Goal: Transaction & Acquisition: Purchase product/service

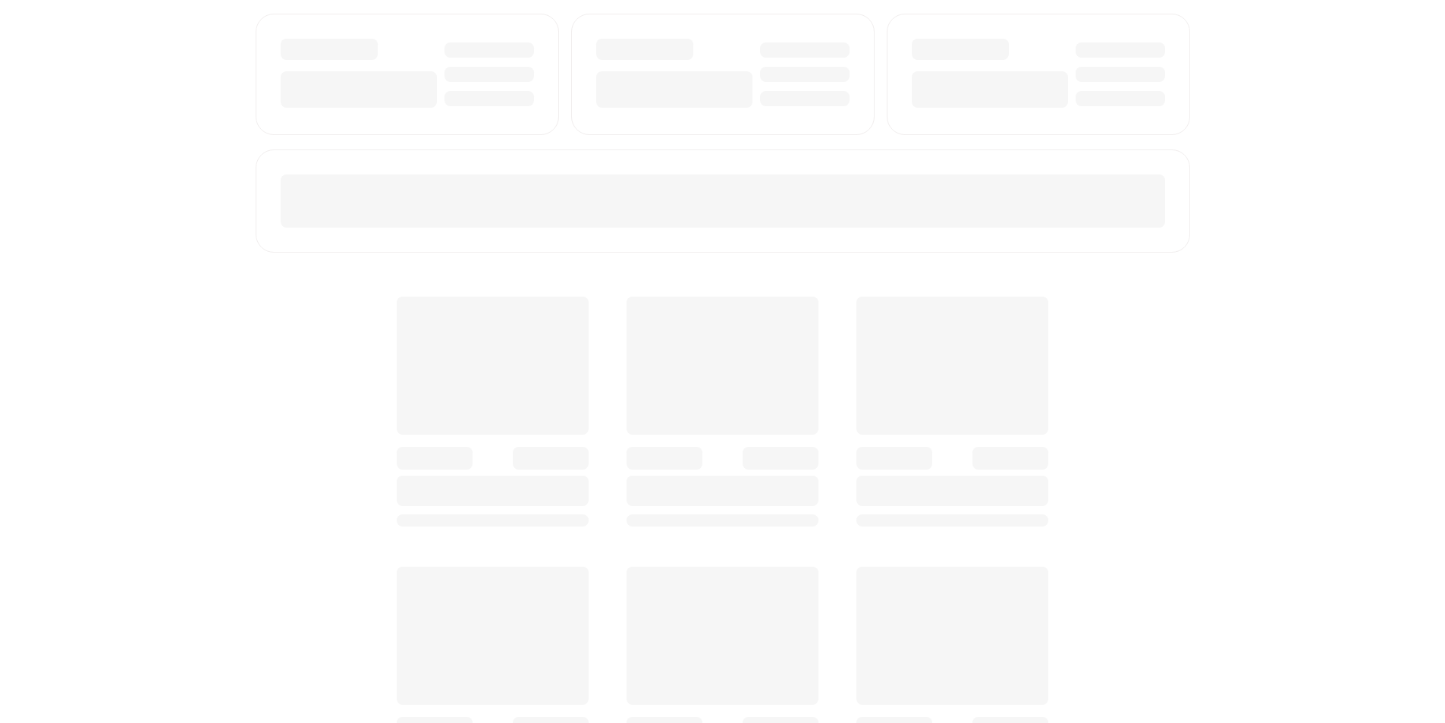
click at [1116, 514] on div at bounding box center [723, 627] width 934 height 724
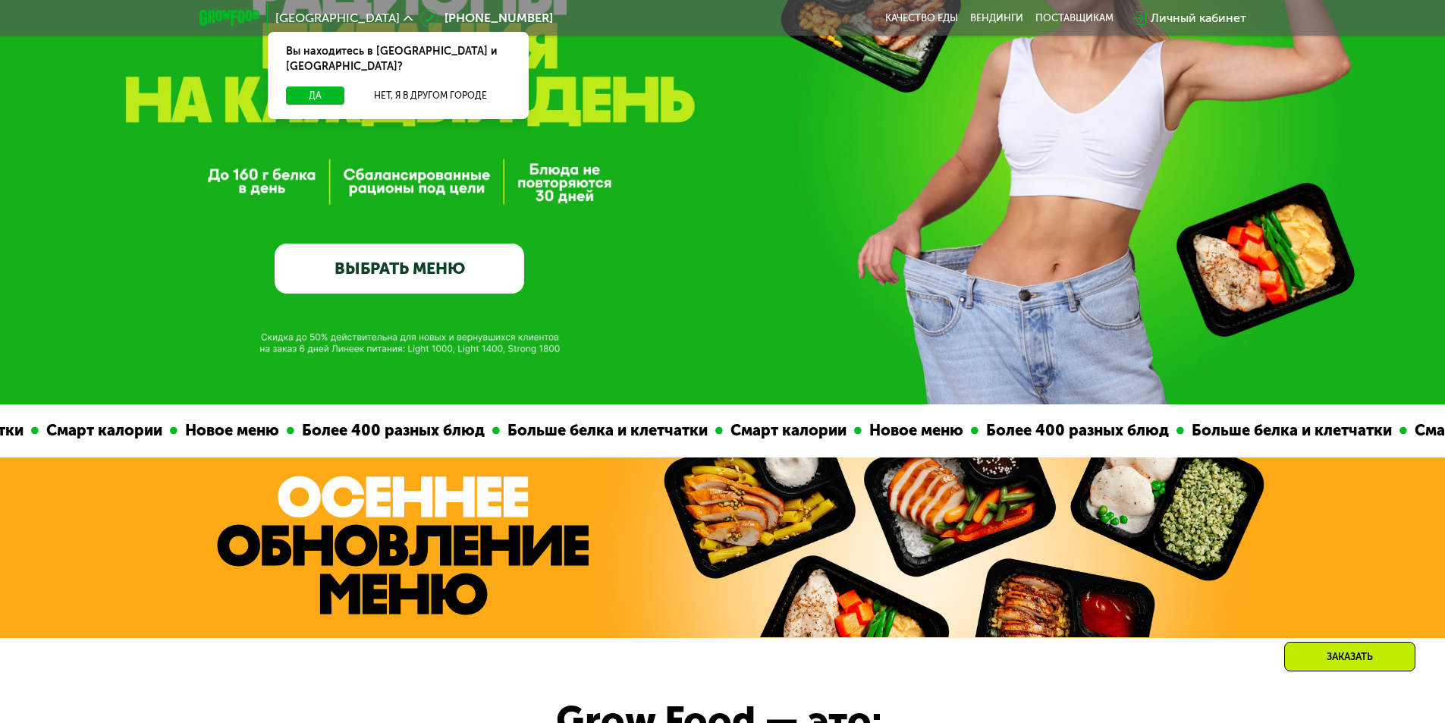
scroll to position [303, 0]
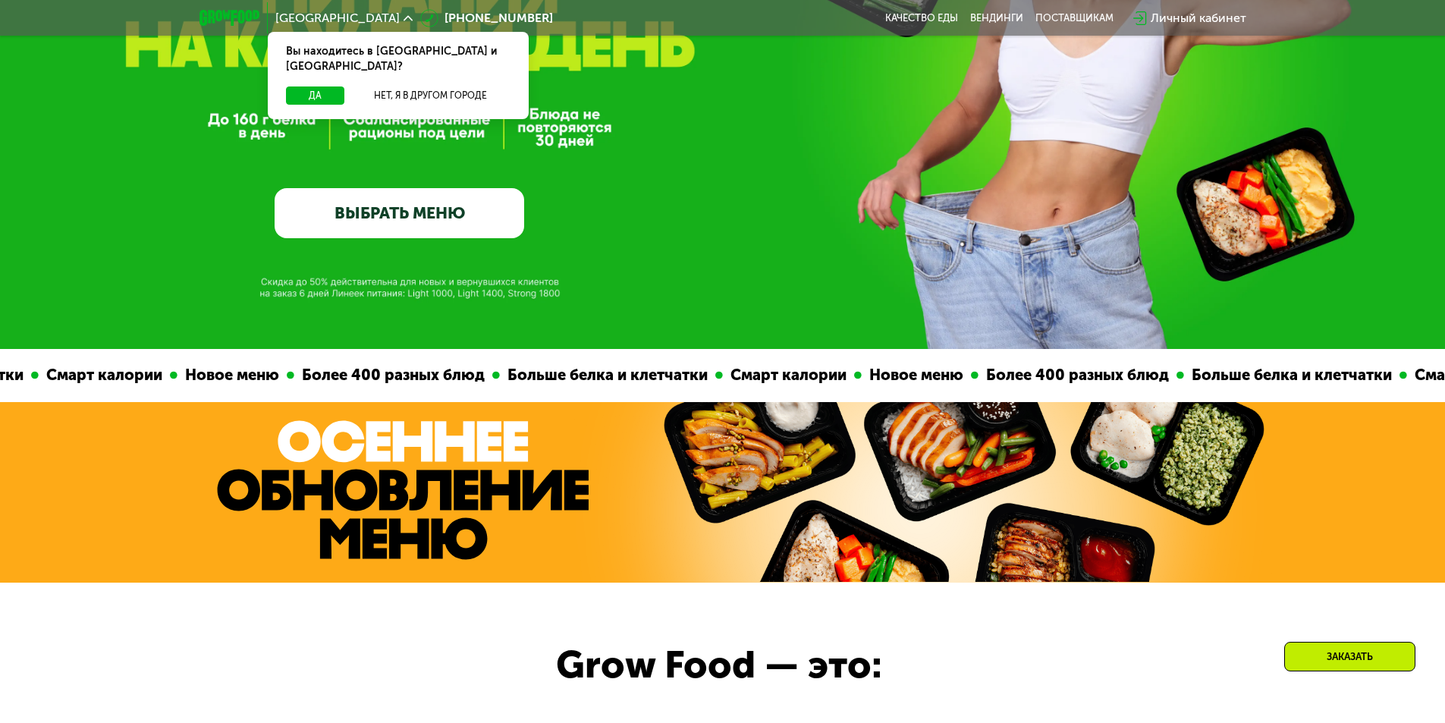
click at [407, 238] on link "ВЫБРАТЬ МЕНЮ" at bounding box center [400, 213] width 250 height 50
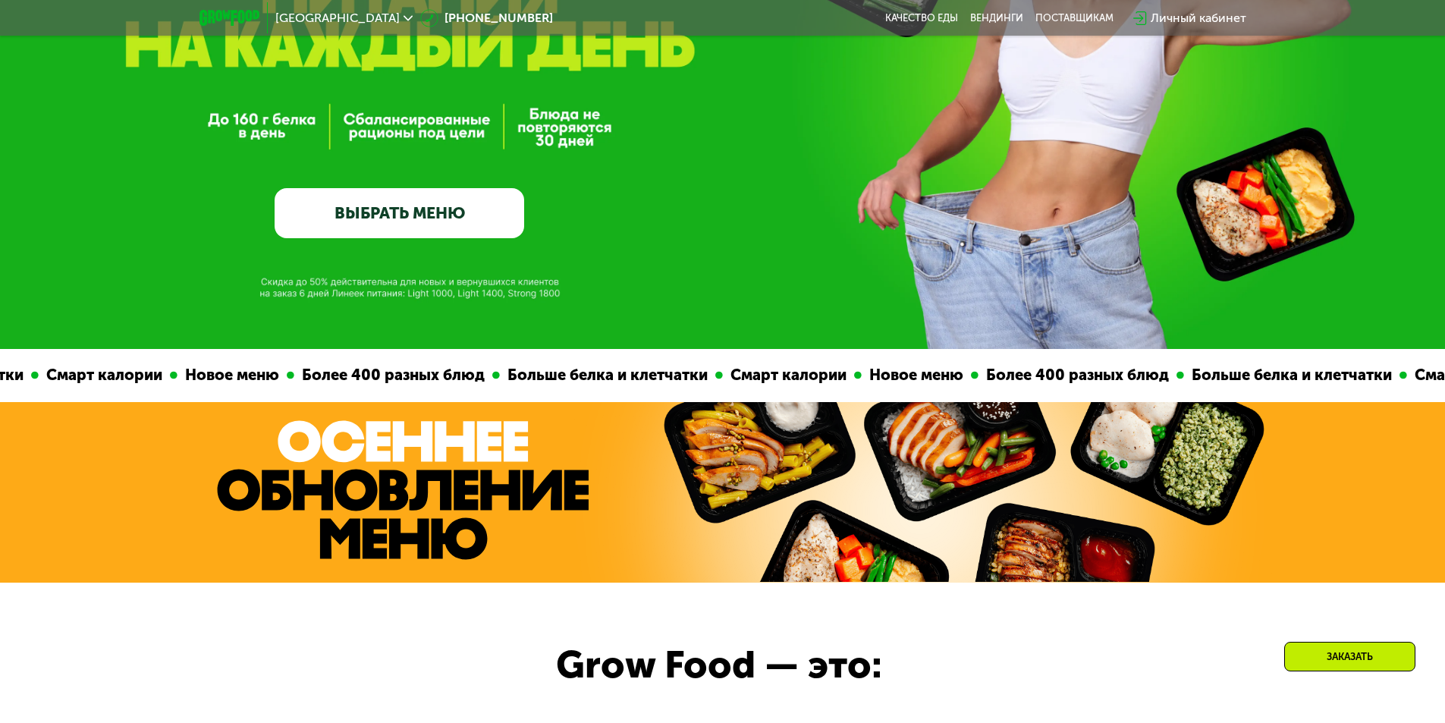
click at [390, 227] on link "ВЫБРАТЬ МЕНЮ" at bounding box center [400, 213] width 250 height 50
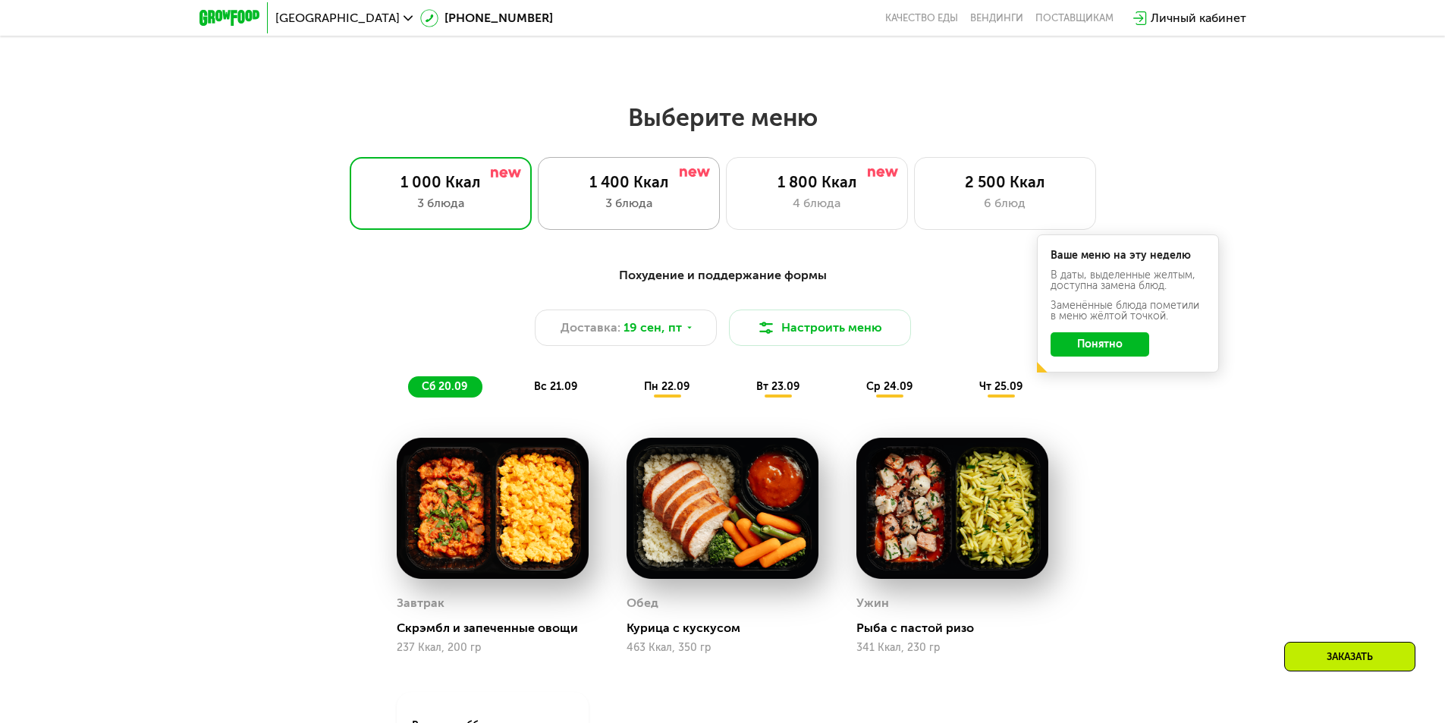
scroll to position [1106, 0]
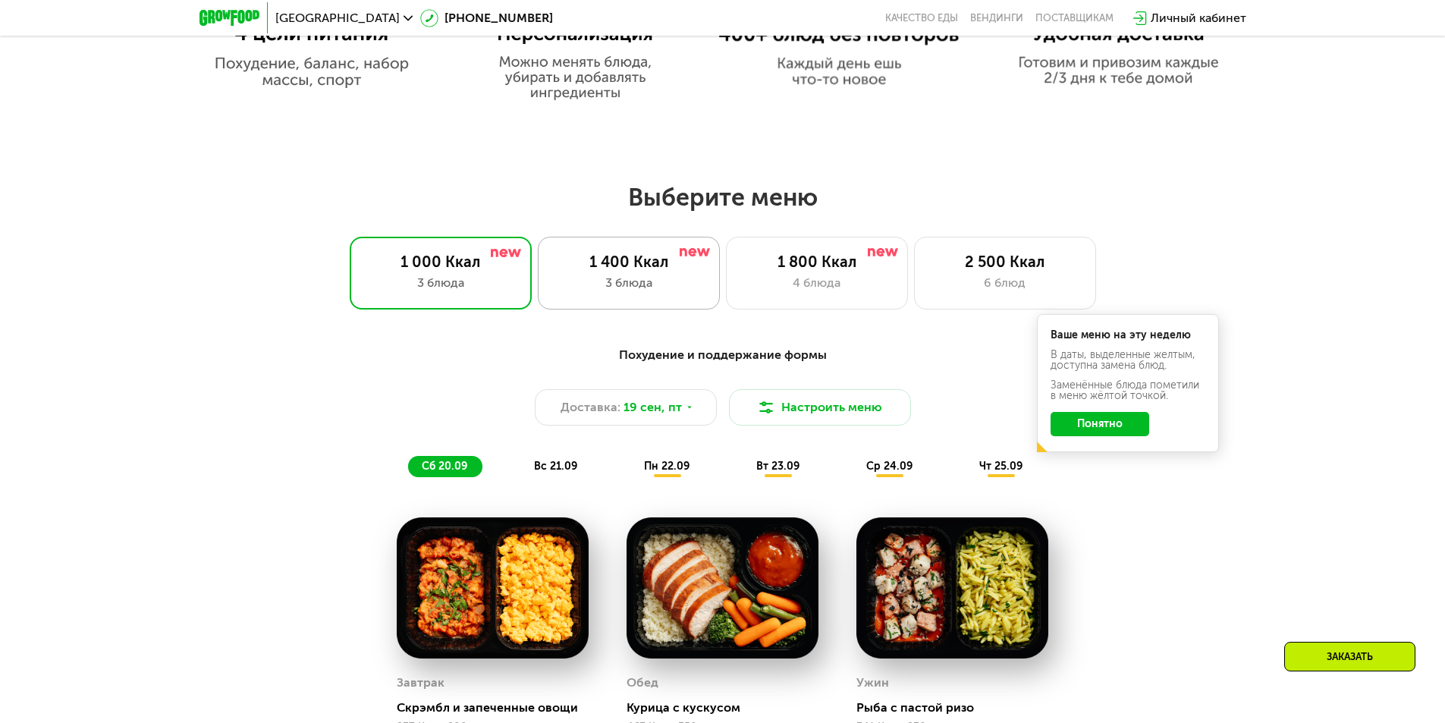
click at [628, 290] on div "3 блюда" at bounding box center [629, 283] width 150 height 18
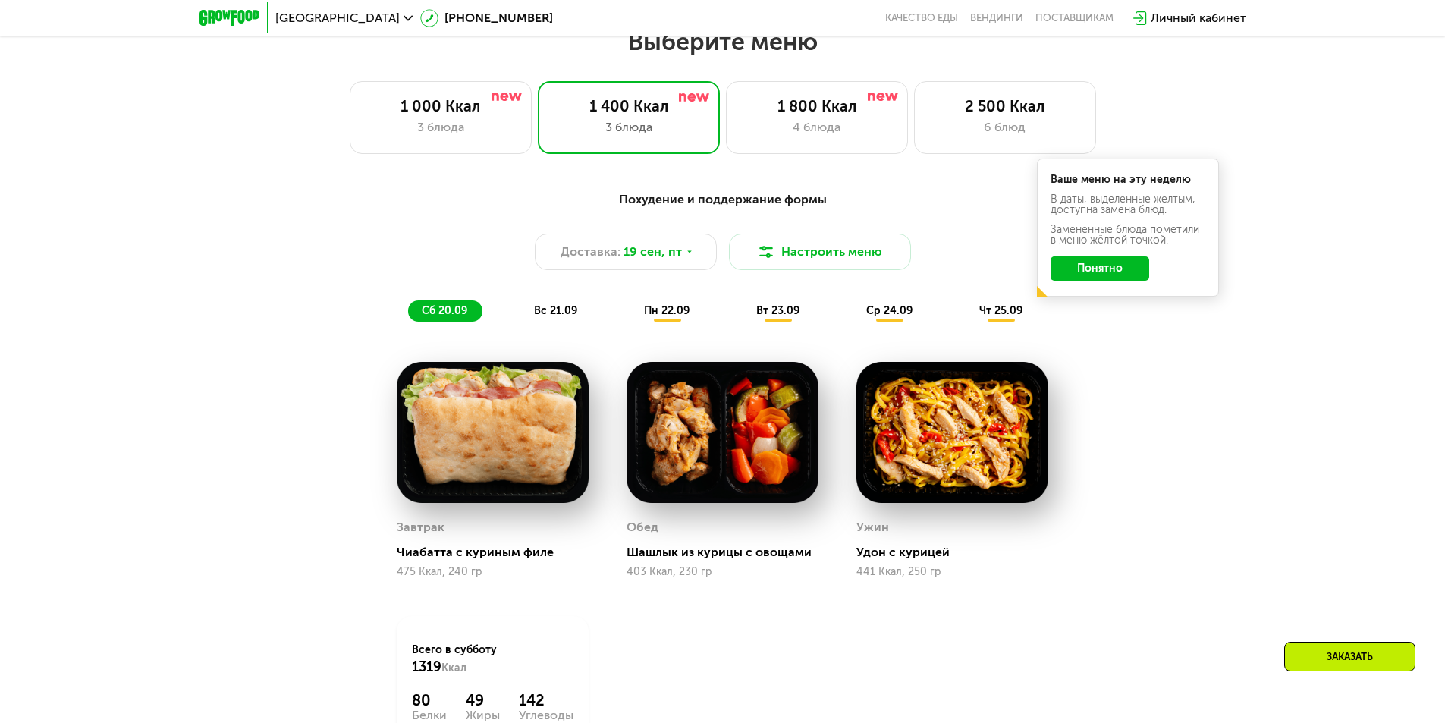
scroll to position [1257, 0]
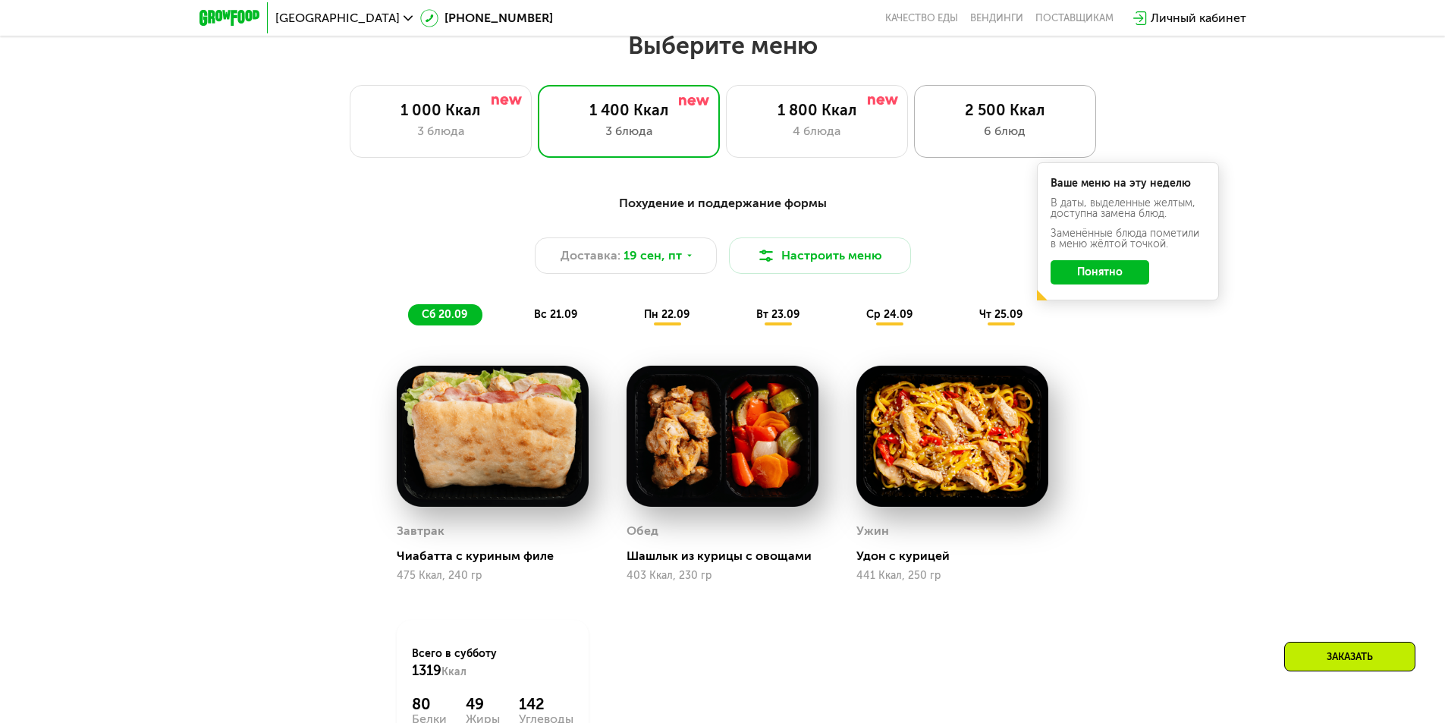
click at [965, 113] on div "2 500 Ккал" at bounding box center [1005, 110] width 150 height 18
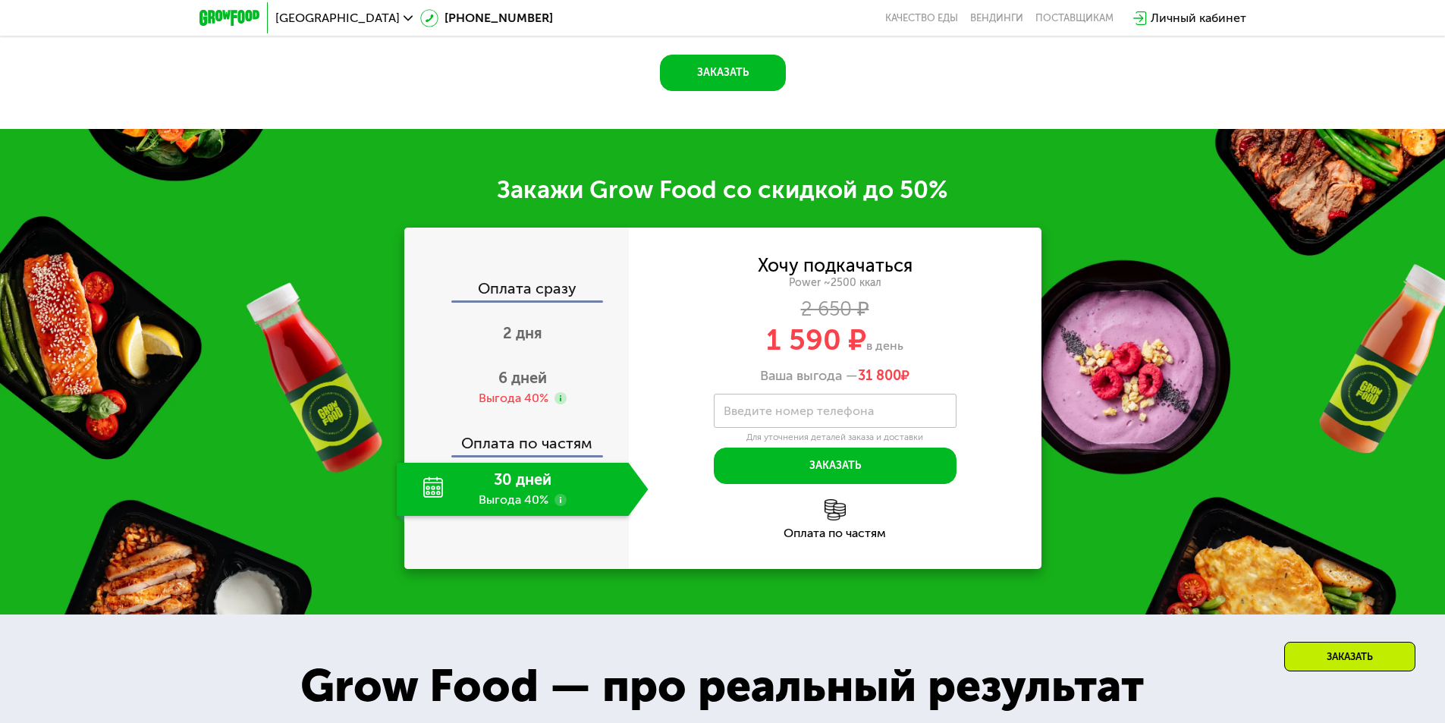
scroll to position [2092, 0]
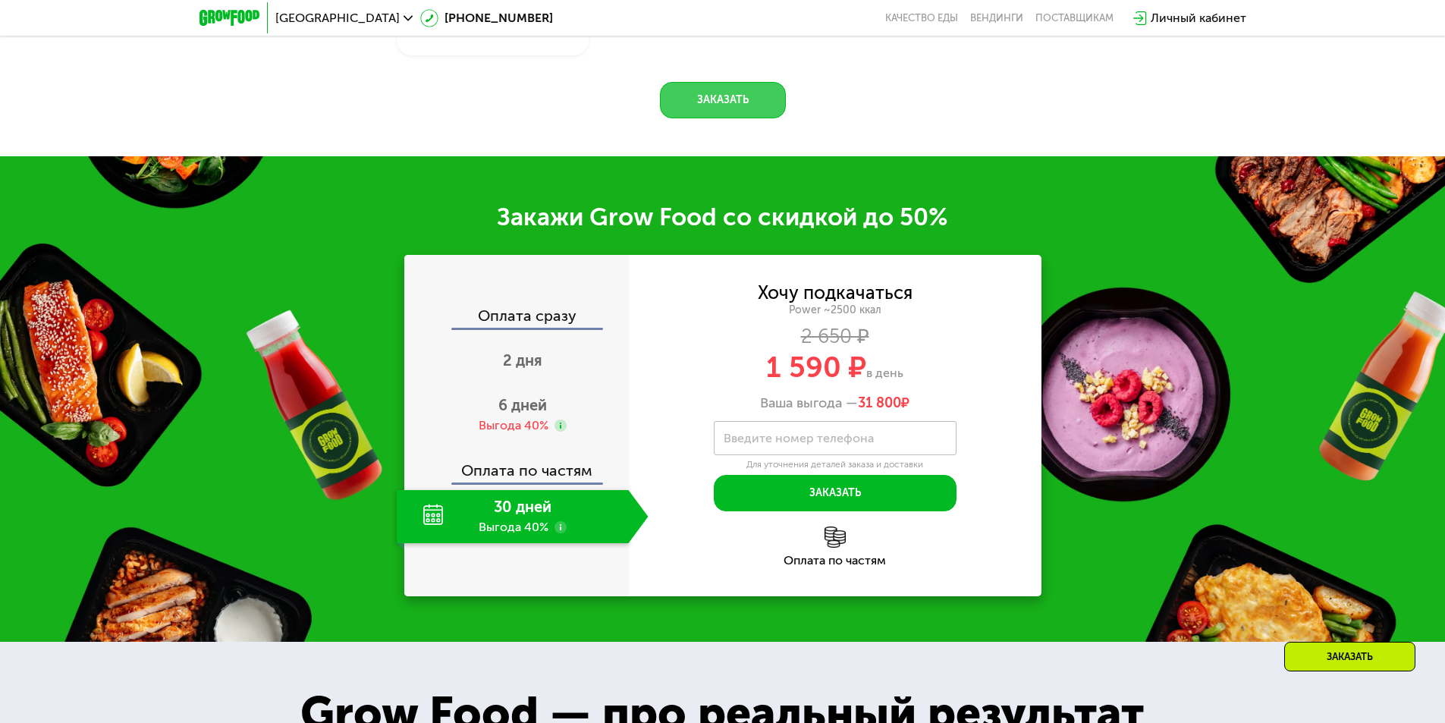
click at [705, 118] on button "Заказать" at bounding box center [723, 100] width 126 height 36
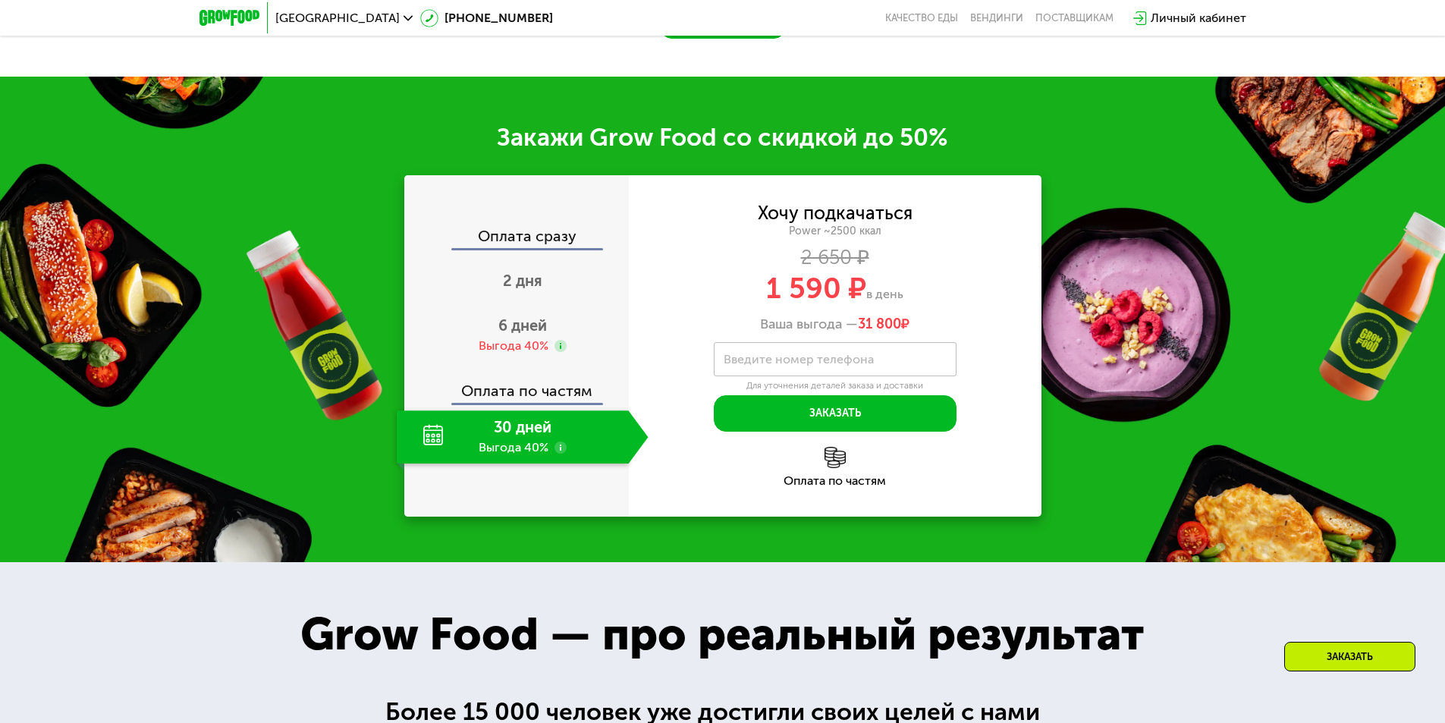
scroll to position [2218, 0]
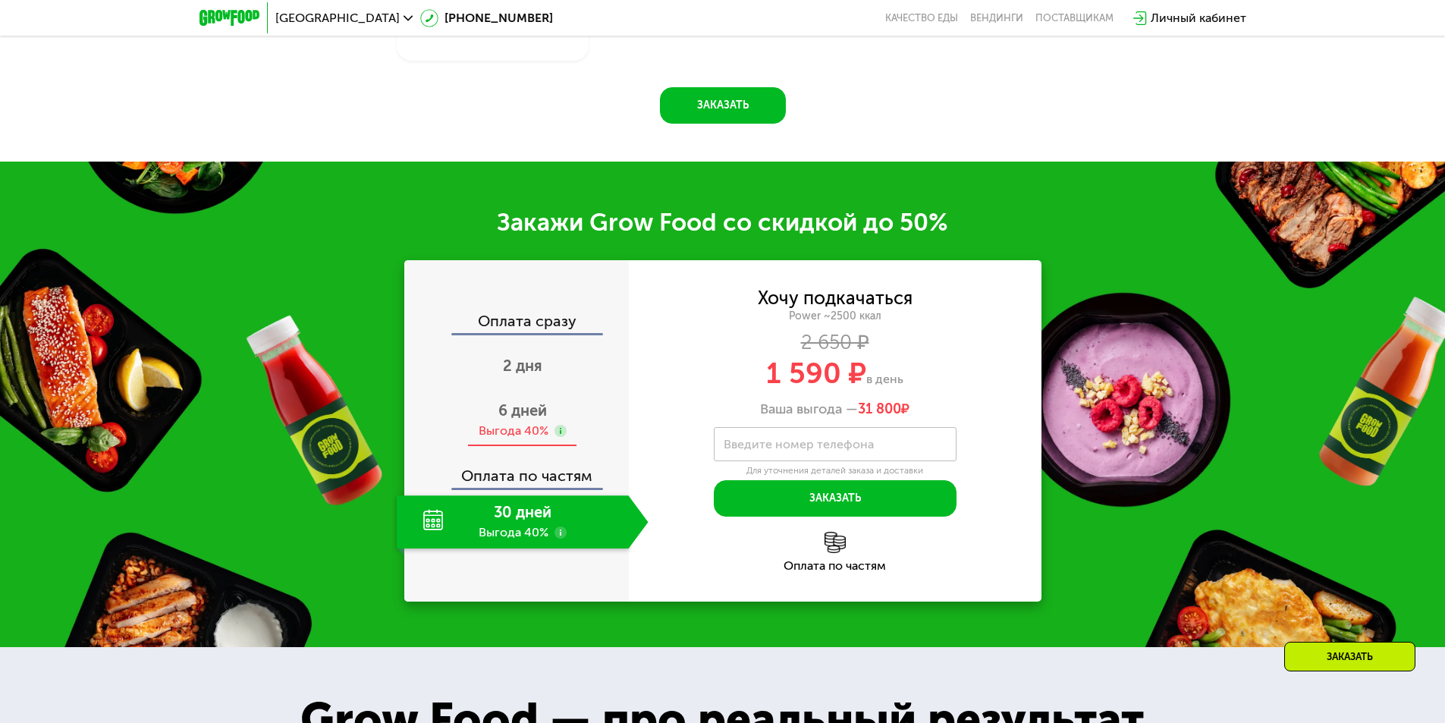
click at [518, 403] on span "6 дней" at bounding box center [522, 410] width 49 height 18
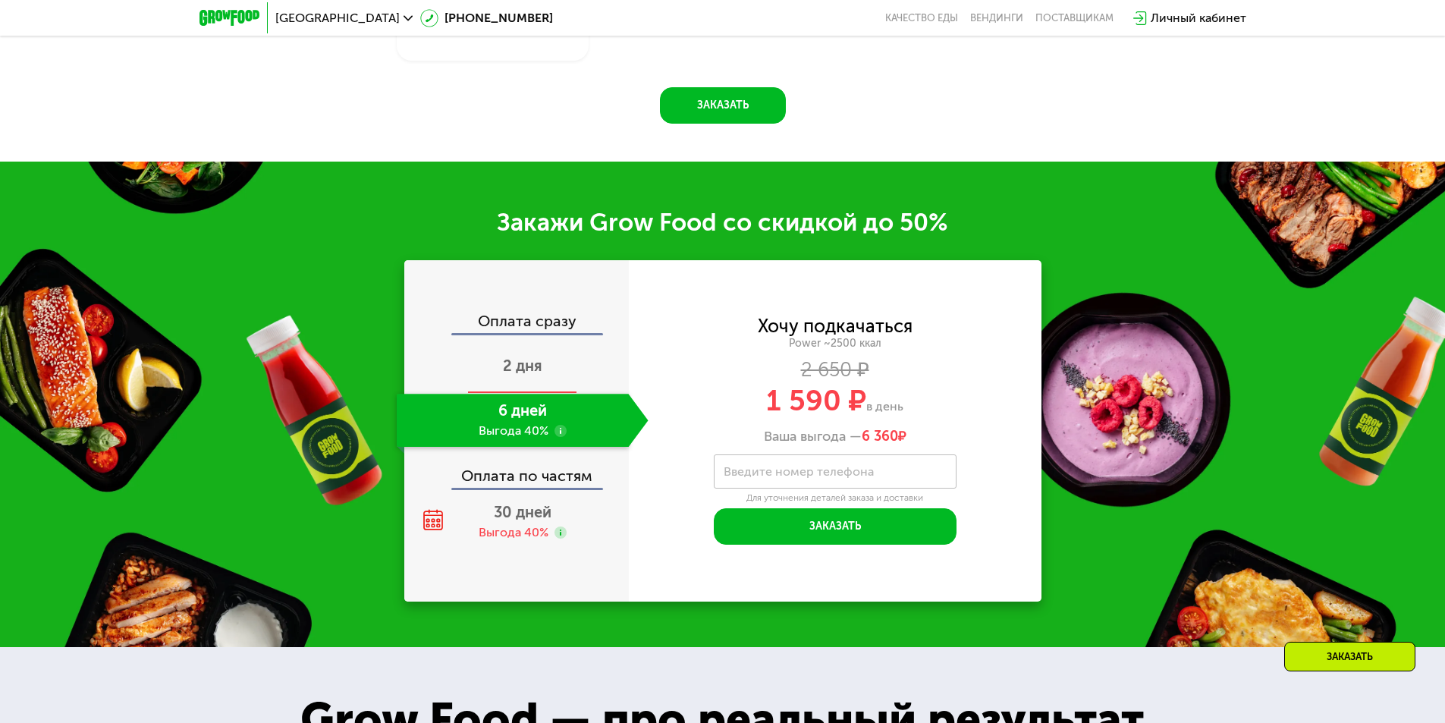
click at [560, 356] on div "2 дня" at bounding box center [523, 367] width 252 height 53
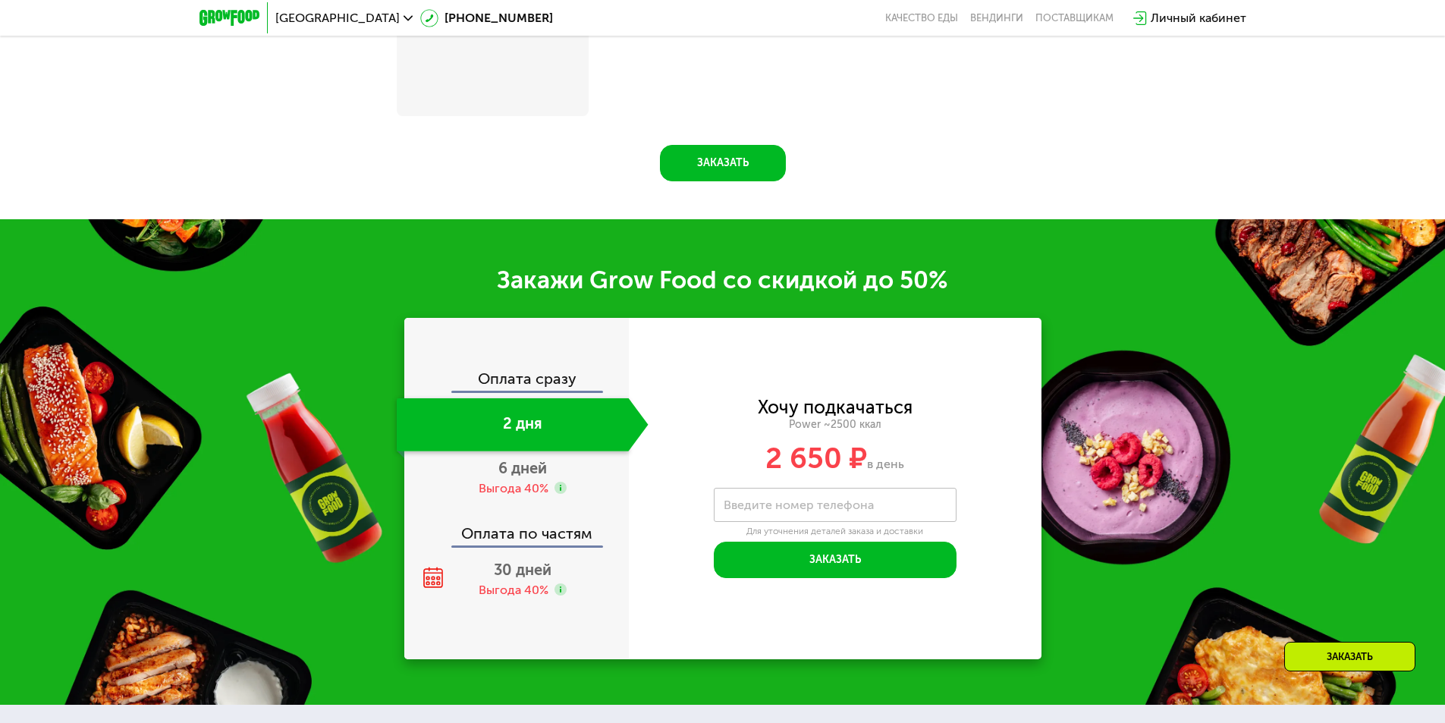
scroll to position [2290, 0]
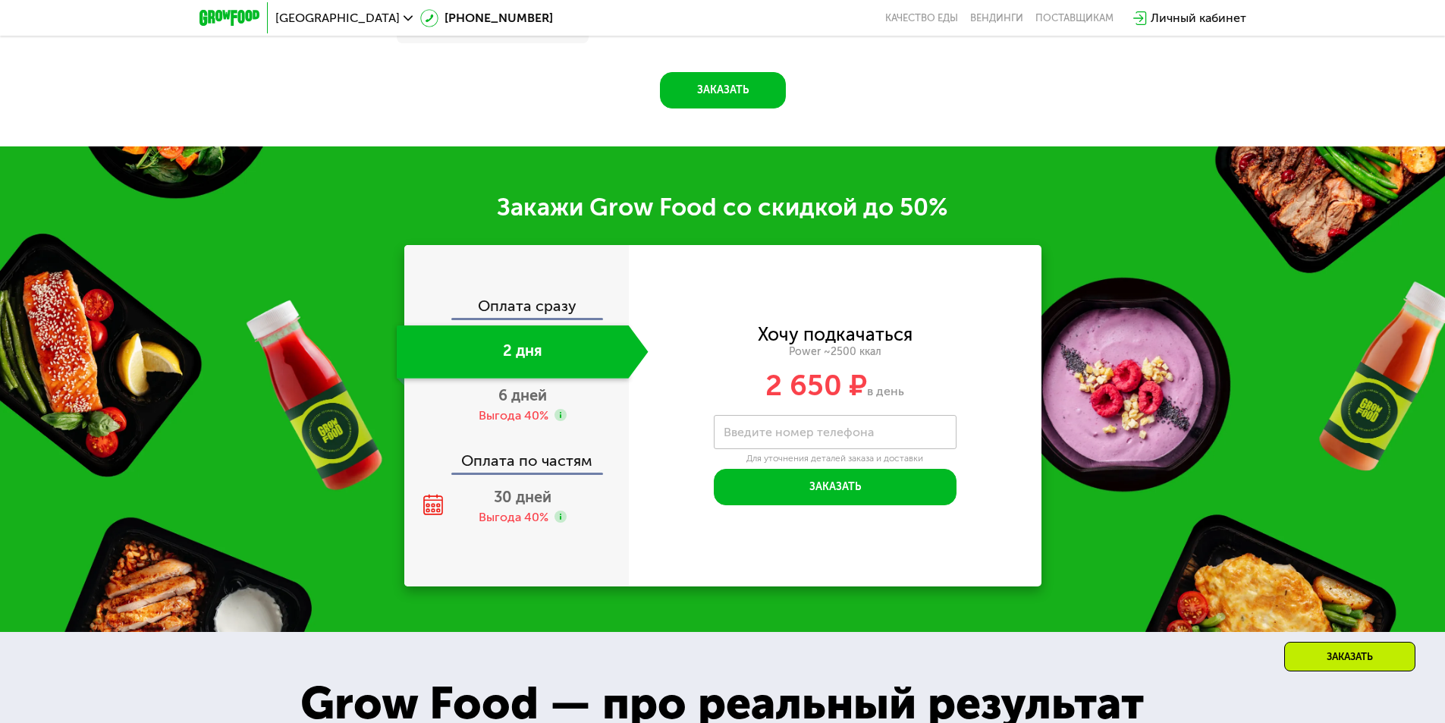
click at [548, 308] on div "Оплата сразу" at bounding box center [517, 308] width 223 height 20
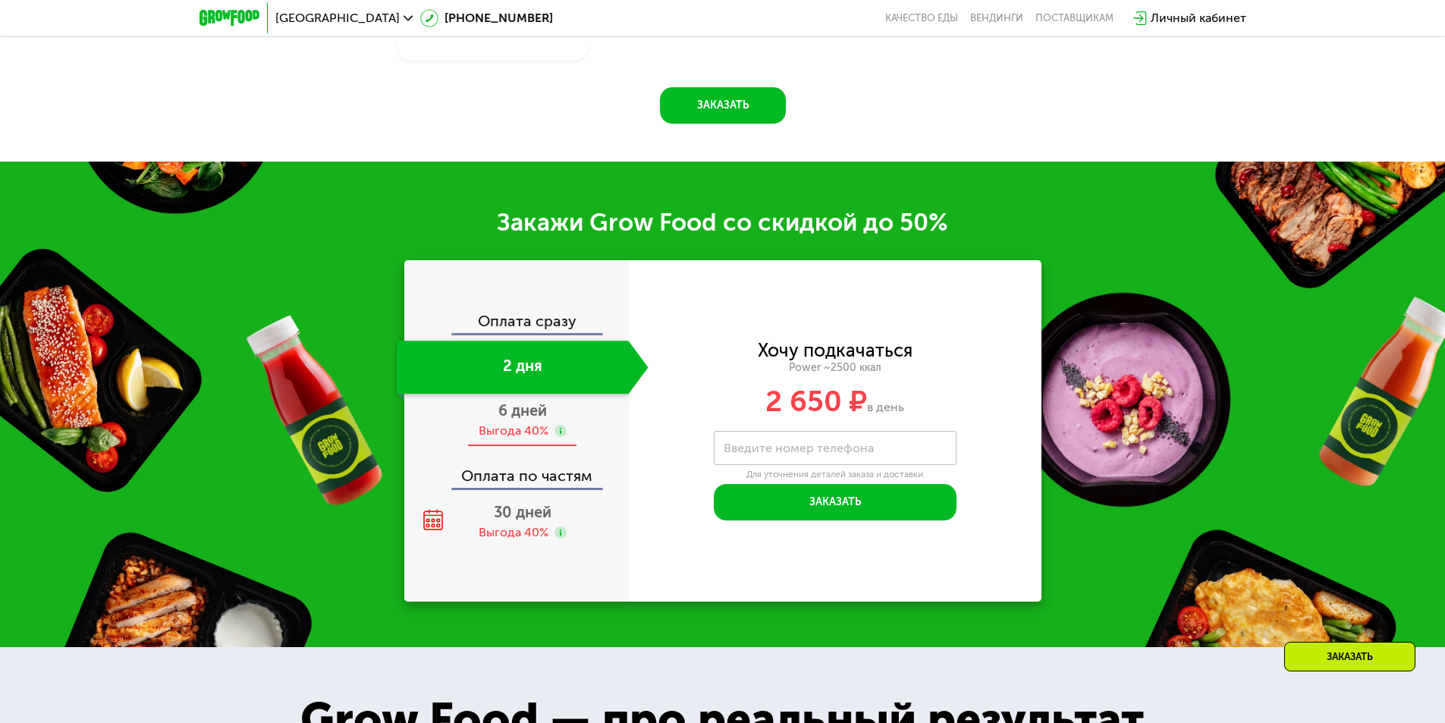
click at [519, 422] on div "Выгода 40%" at bounding box center [514, 430] width 70 height 17
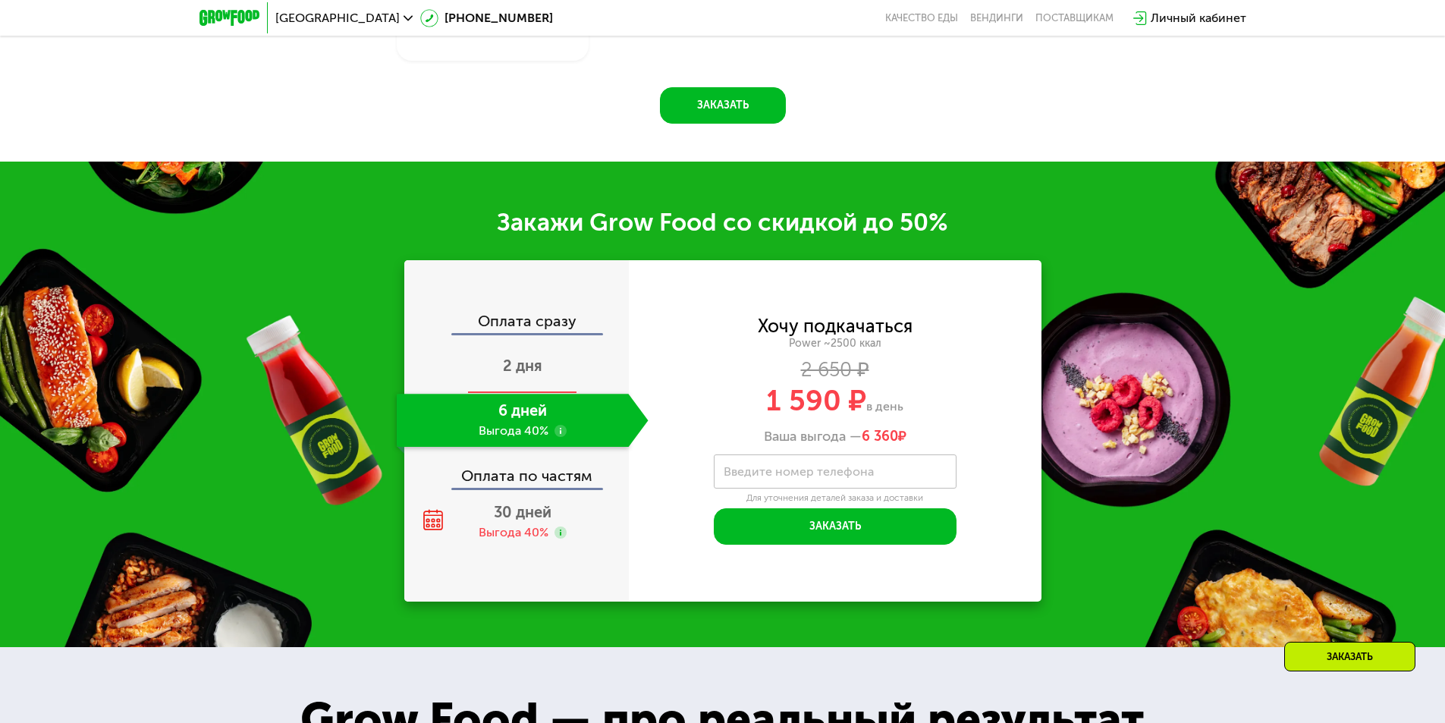
click at [546, 359] on div "2 дня" at bounding box center [523, 367] width 252 height 53
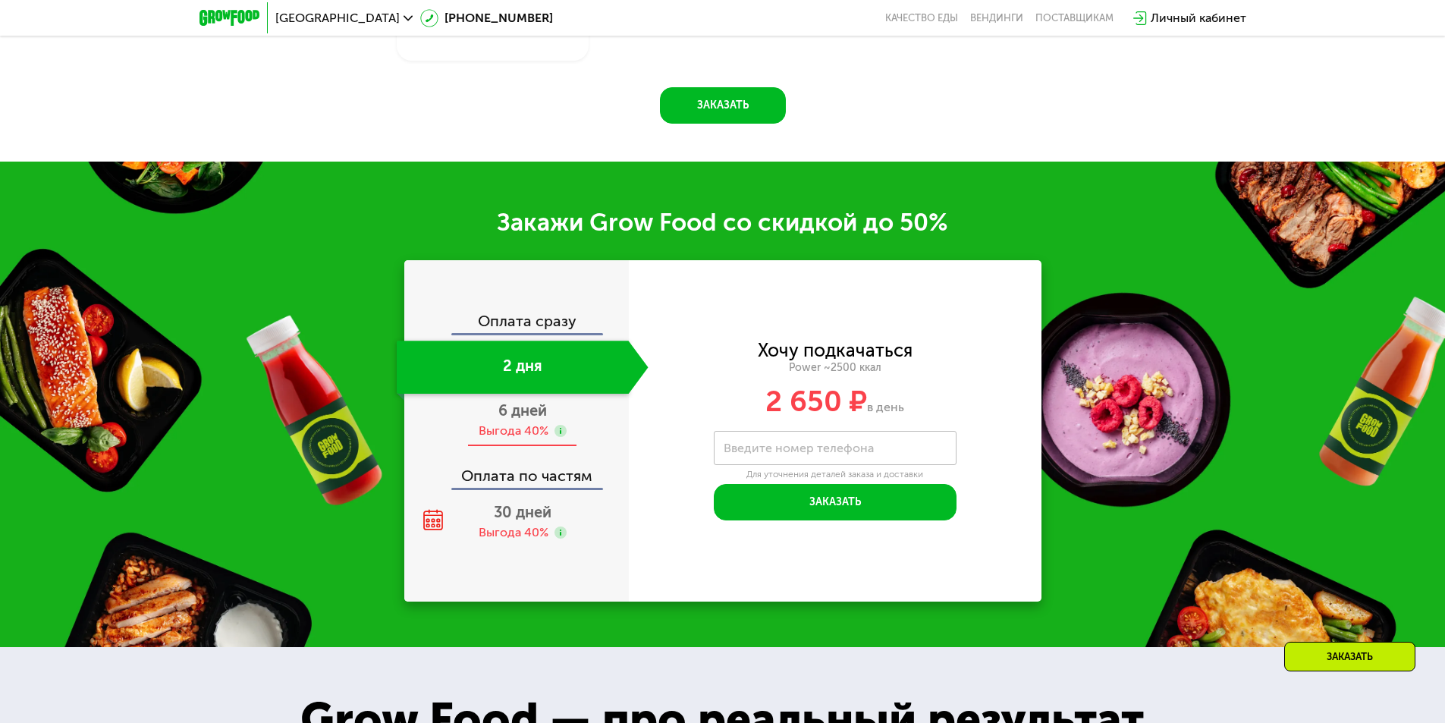
click at [507, 412] on div "6 дней Выгода 40%" at bounding box center [523, 420] width 252 height 53
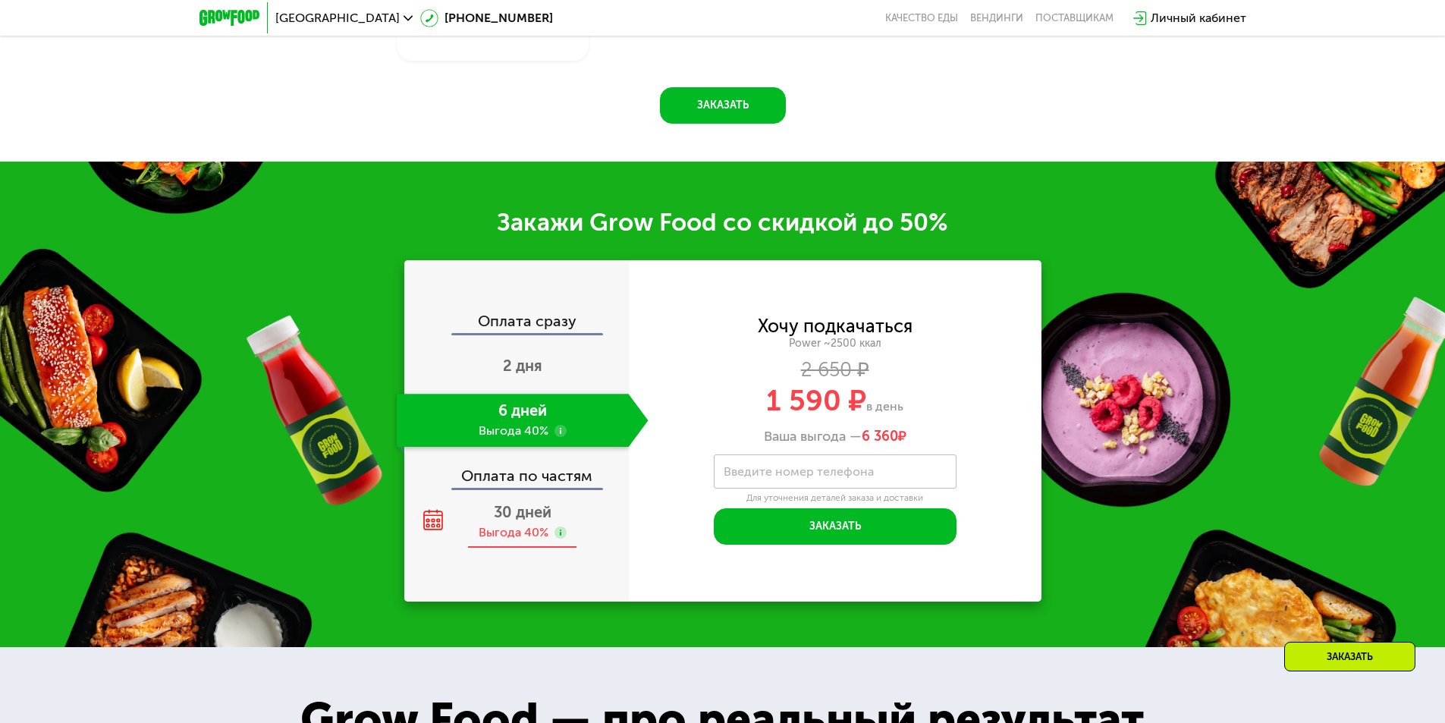
click at [542, 504] on span "30 дней" at bounding box center [523, 512] width 58 height 18
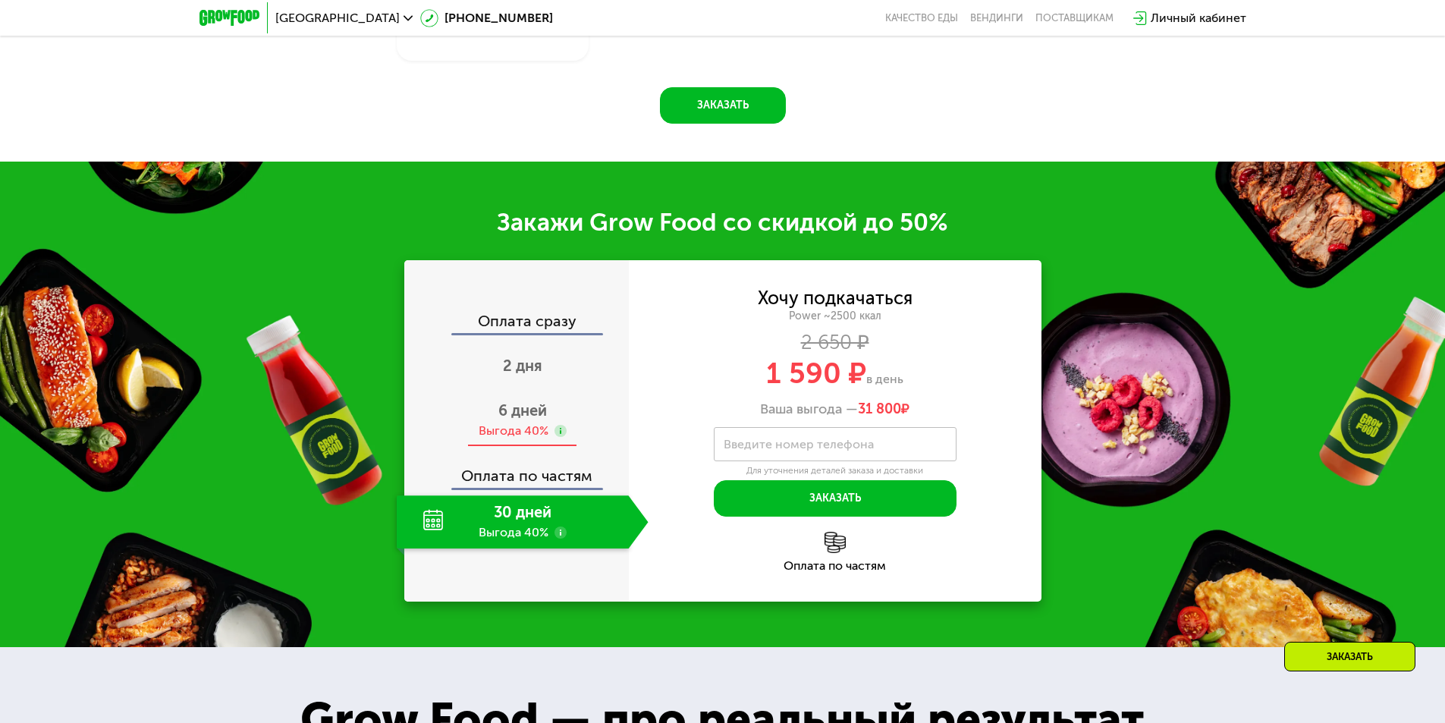
click at [535, 423] on div "Выгода 40%" at bounding box center [514, 430] width 70 height 17
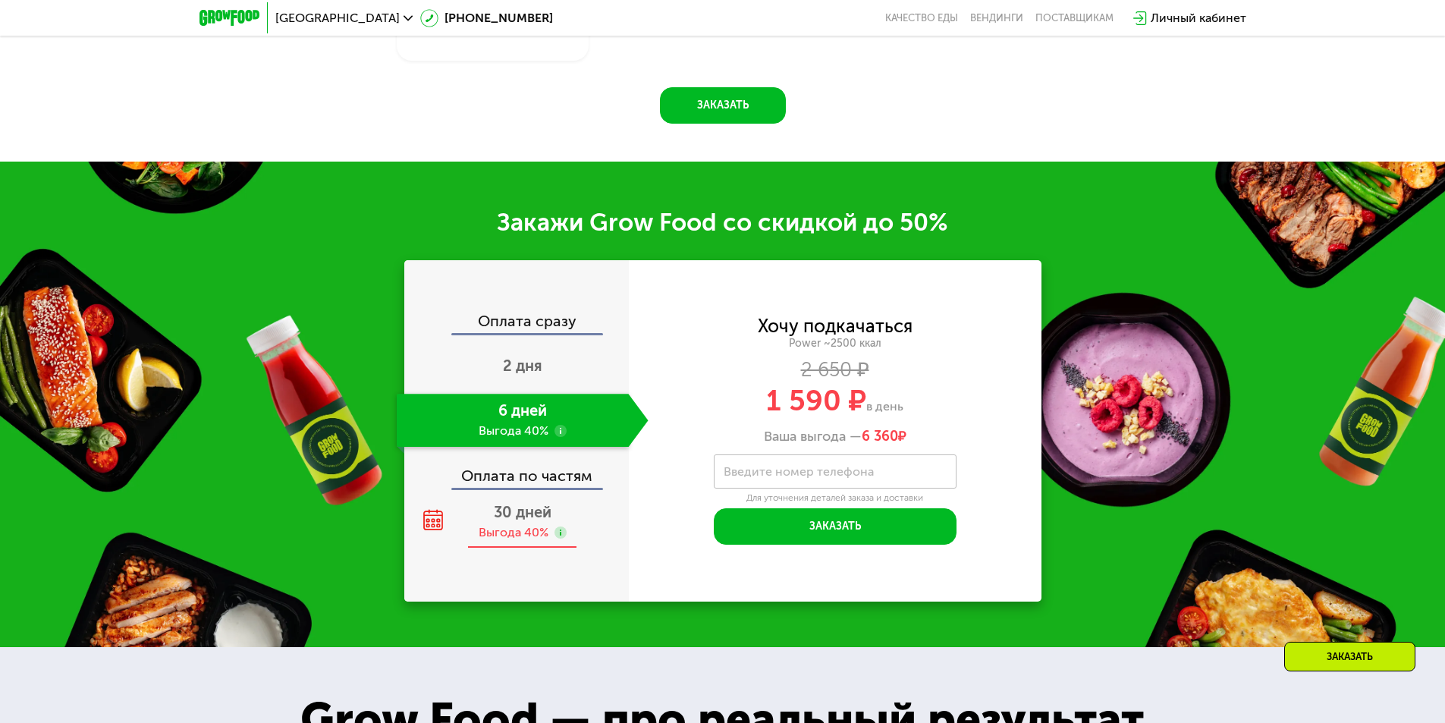
click at [533, 524] on div "Выгода 40%" at bounding box center [514, 532] width 70 height 17
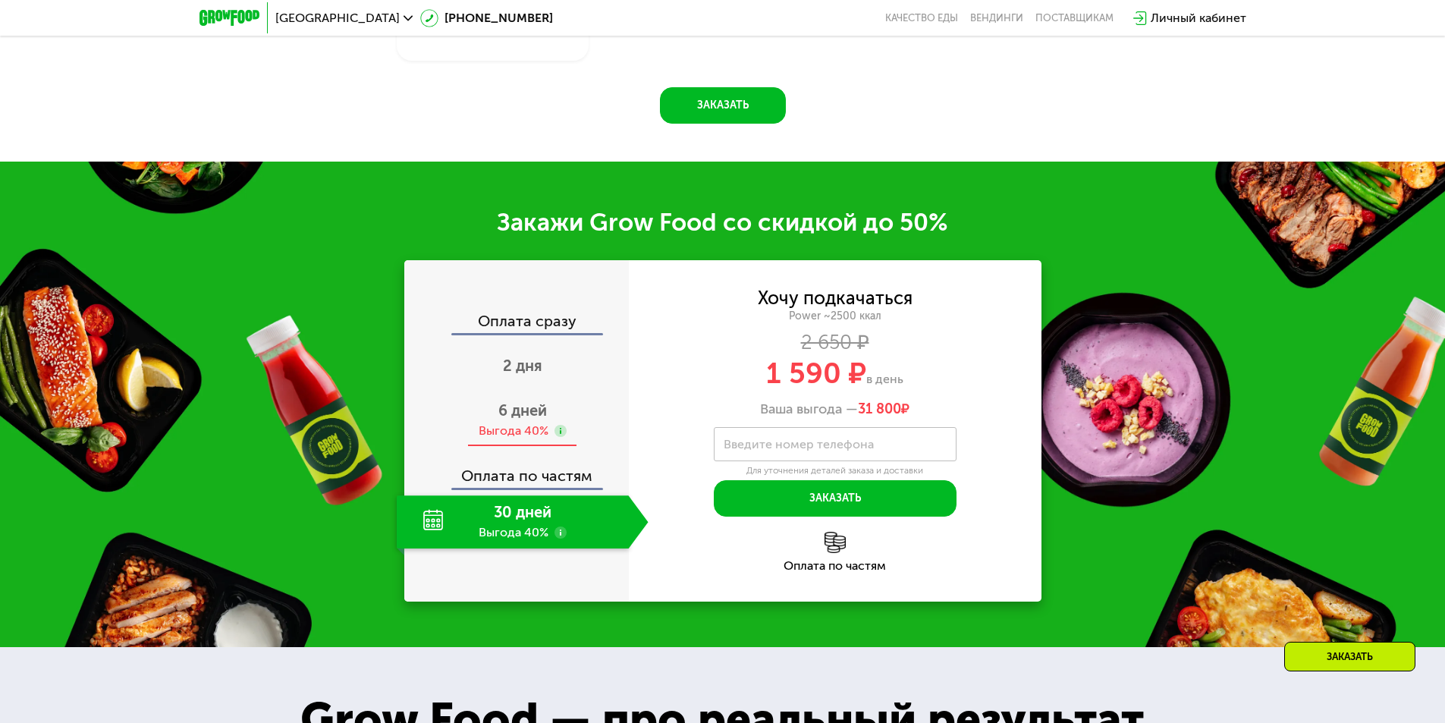
click at [552, 399] on div "6 дней Выгода 40%" at bounding box center [523, 420] width 252 height 53
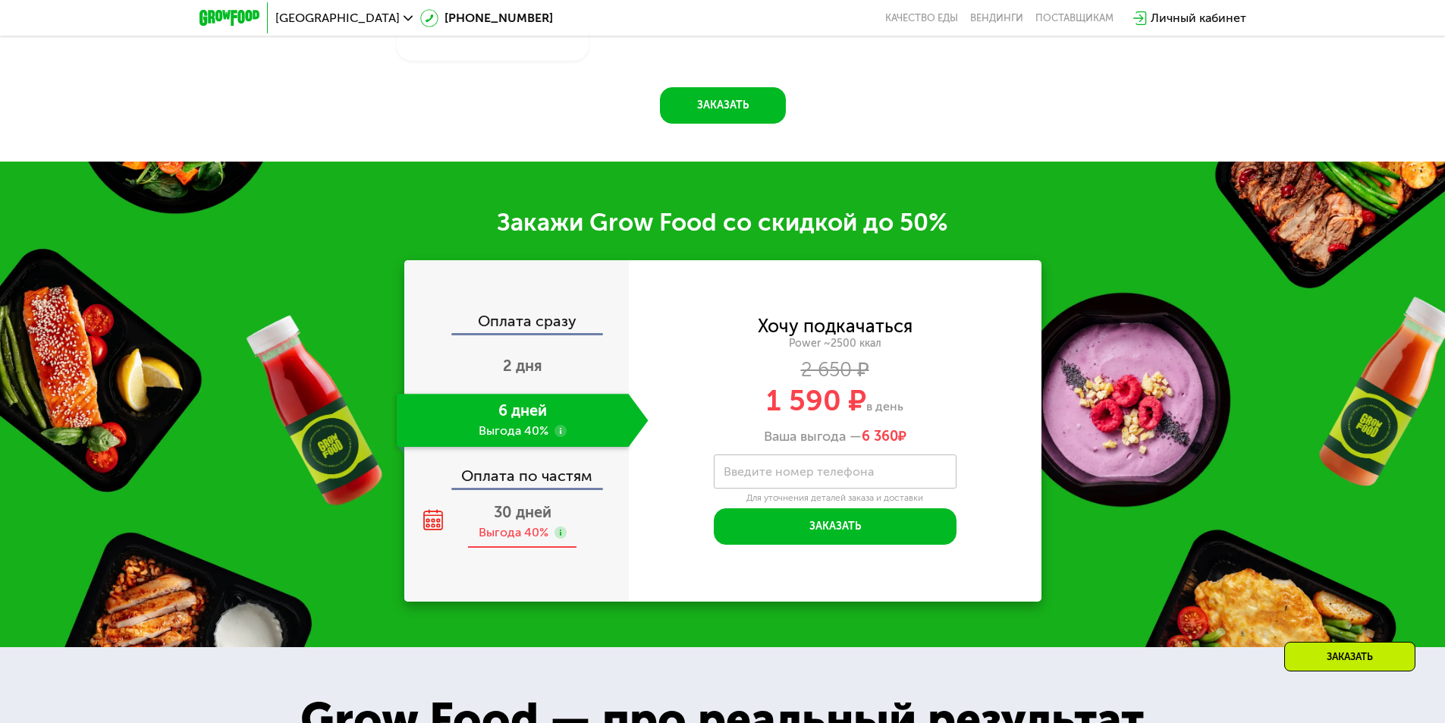
click at [533, 503] on span "30 дней" at bounding box center [523, 512] width 58 height 18
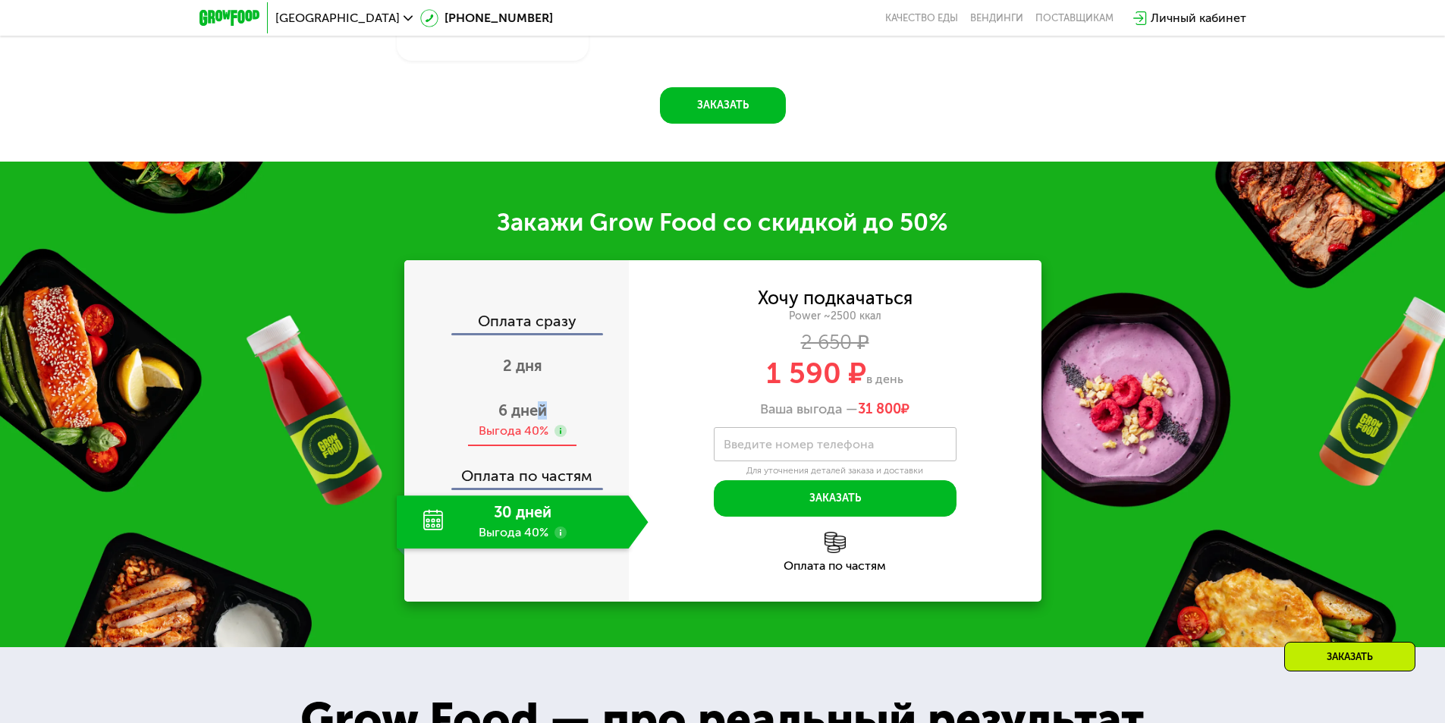
click at [542, 403] on span "6 дней" at bounding box center [522, 410] width 49 height 18
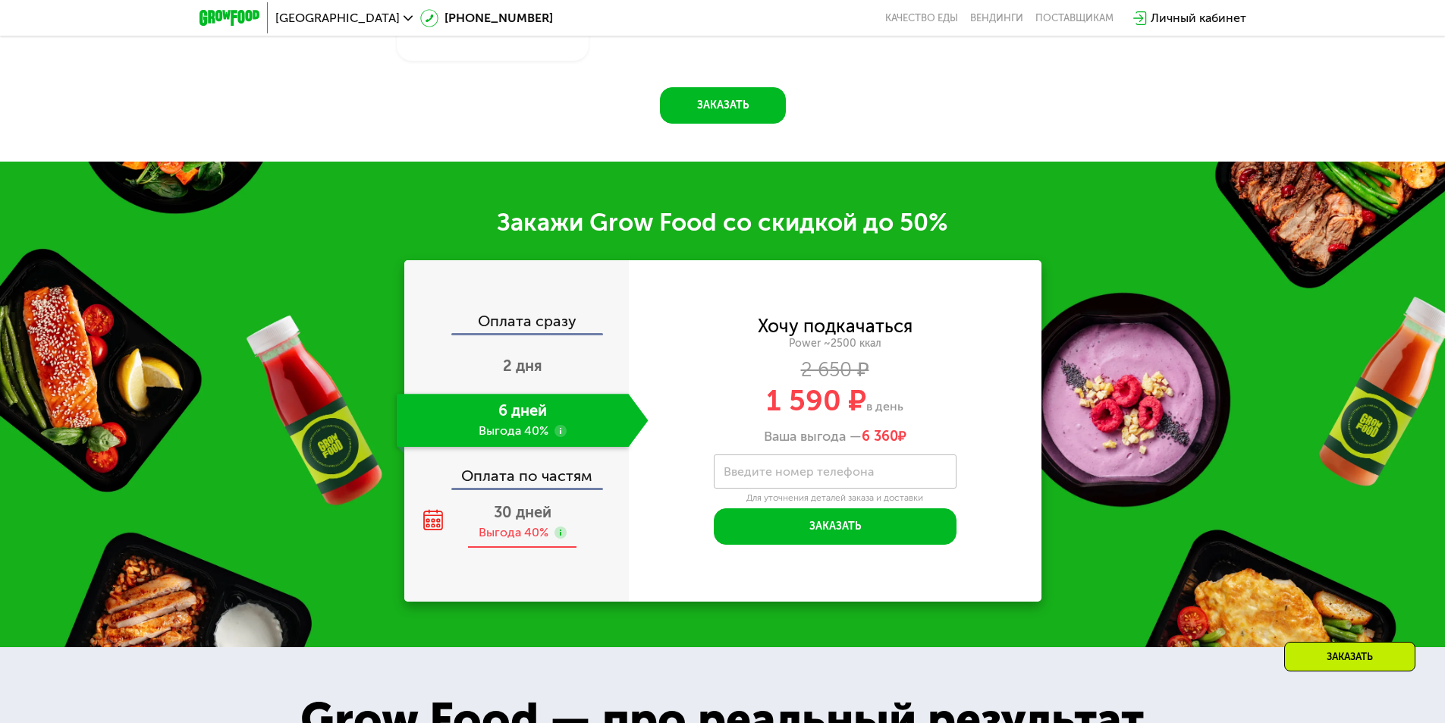
click at [507, 503] on span "30 дней" at bounding box center [523, 512] width 58 height 18
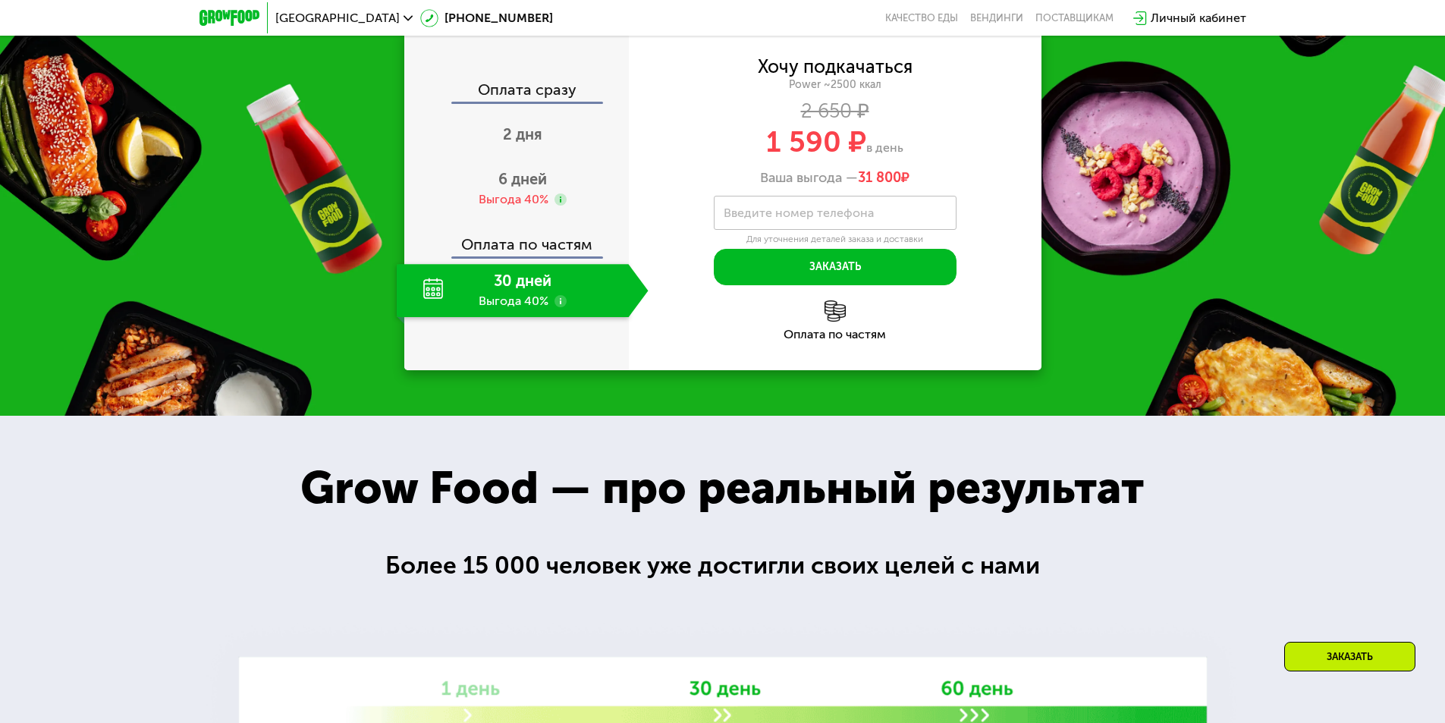
scroll to position [2294, 0]
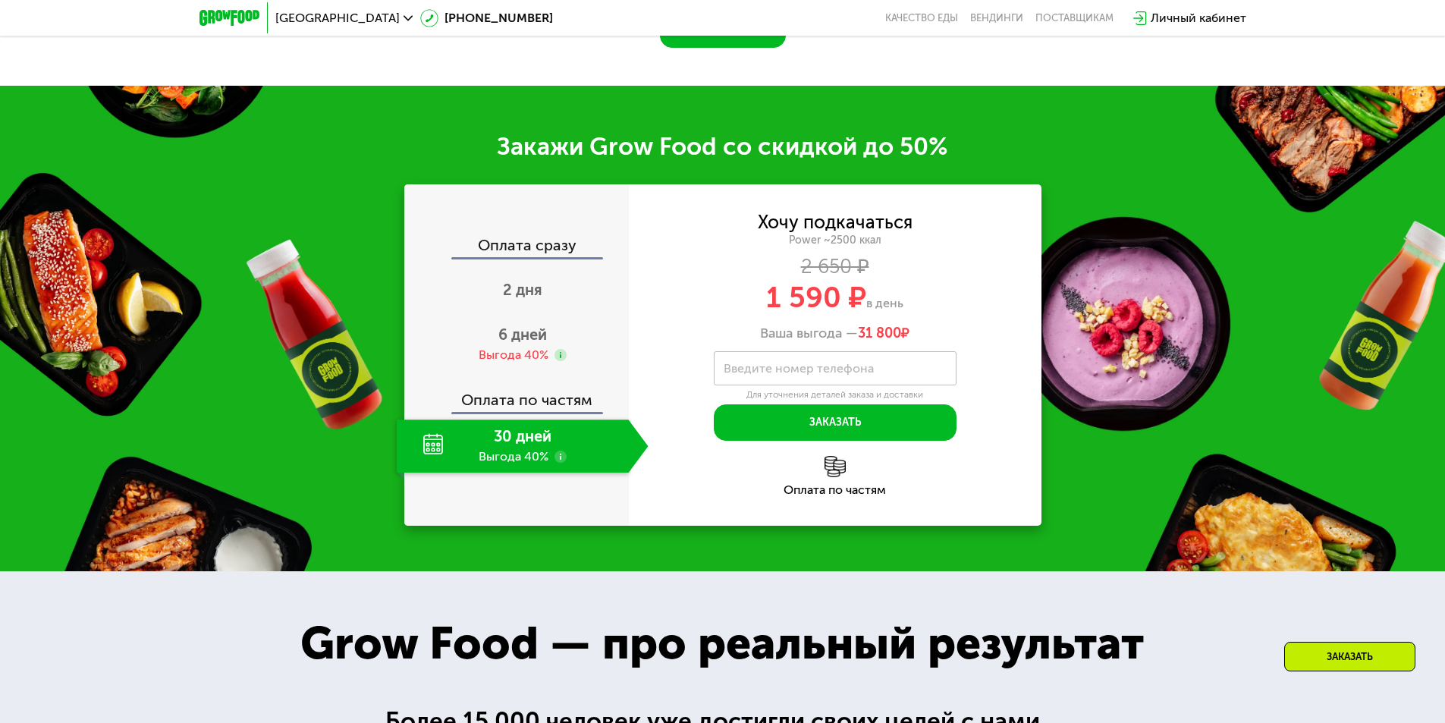
drag, startPoint x: 858, startPoint y: 322, endPoint x: 950, endPoint y: 331, distance: 93.0
click at [950, 331] on div "Ваша выгода — 31 800 ₽" at bounding box center [835, 333] width 413 height 17
